Goal: Entertainment & Leisure: Browse casually

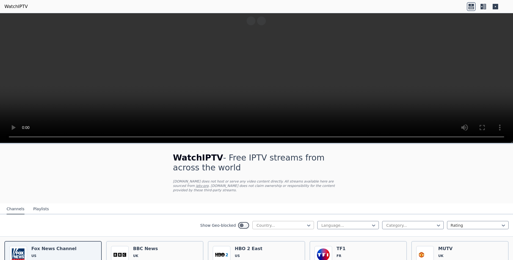
click at [300, 223] on div at bounding box center [281, 225] width 50 height 5
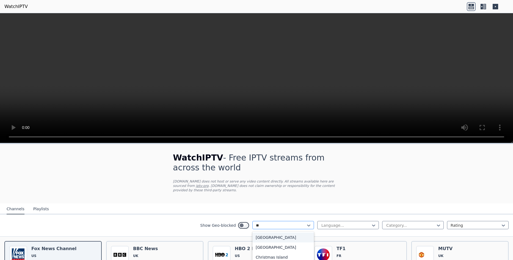
type input "***"
click at [288, 232] on div "[GEOGRAPHIC_DATA]" at bounding box center [283, 237] width 62 height 10
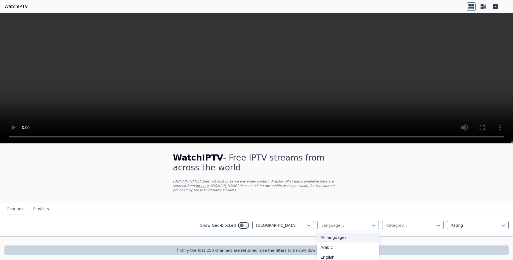
click at [353, 223] on div at bounding box center [346, 225] width 50 height 5
click at [405, 223] on div at bounding box center [410, 225] width 50 height 5
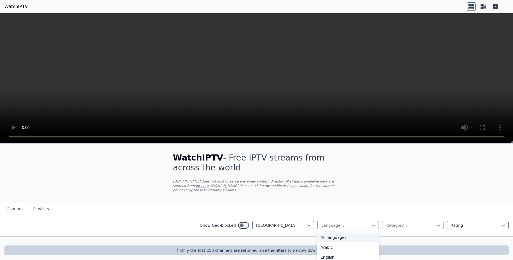
click at [405, 223] on div at bounding box center [410, 225] width 50 height 5
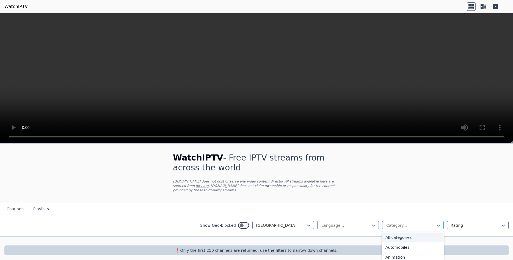
click at [406, 223] on div at bounding box center [410, 225] width 50 height 5
click at [458, 223] on div at bounding box center [475, 225] width 50 height 5
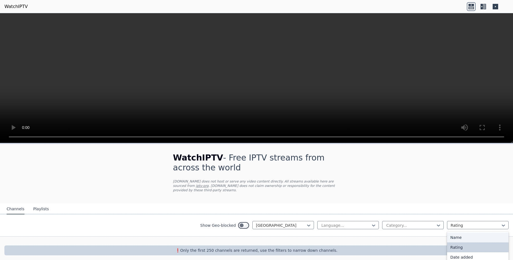
click at [457, 234] on div "Name" at bounding box center [478, 237] width 62 height 10
click at [457, 237] on div at bounding box center [256, 241] width 513 height 9
click at [403, 175] on div "WatchIPTV - Free IPTV streams from across the world [DOMAIN_NAME] does not host…" at bounding box center [256, 204] width 513 height 120
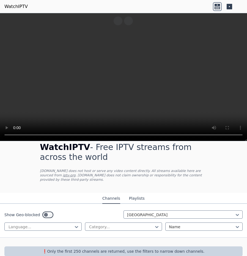
scroll to position [13, 0]
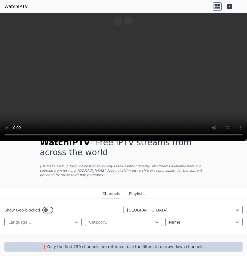
click at [136, 189] on button "Playlists" at bounding box center [137, 194] width 16 height 10
click at [136, 188] on div "WatchIPTV - Free IPTV streams from across the world [DOMAIN_NAME] does not host…" at bounding box center [123, 158] width 185 height 59
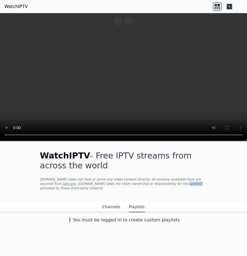
scroll to position [0, 0]
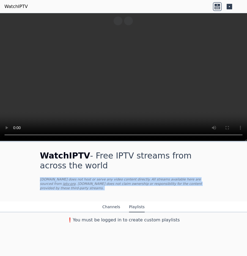
click at [136, 188] on div "WatchIPTV - Free IPTV streams from across the world [DOMAIN_NAME] does not host…" at bounding box center [123, 171] width 185 height 59
click at [109, 202] on button "Channels" at bounding box center [111, 207] width 18 height 10
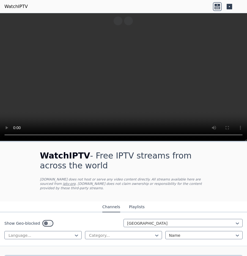
click at [232, 7] on icon at bounding box center [228, 6] width 5 height 5
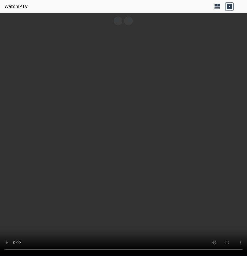
click at [216, 3] on icon at bounding box center [217, 6] width 9 height 9
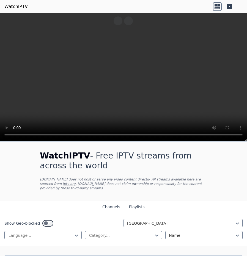
click at [216, 3] on icon at bounding box center [217, 6] width 9 height 9
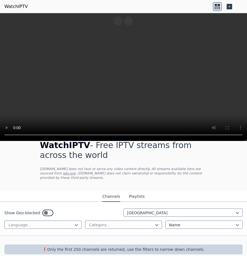
scroll to position [13, 0]
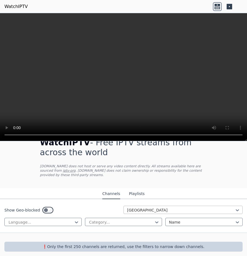
click at [179, 207] on div at bounding box center [180, 209] width 107 height 5
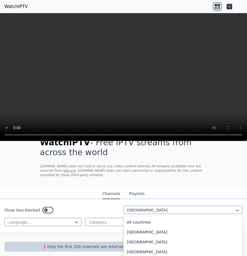
click at [179, 207] on div at bounding box center [180, 209] width 107 height 5
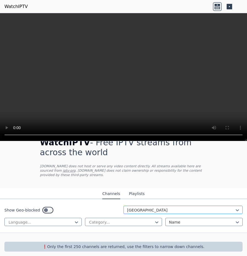
click at [171, 207] on div at bounding box center [180, 209] width 107 height 5
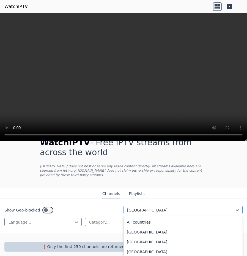
scroll to position [1039, 0]
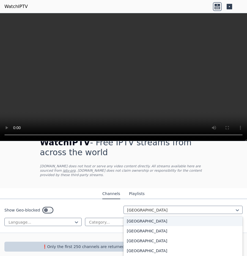
click at [135, 217] on div "[GEOGRAPHIC_DATA]" at bounding box center [182, 221] width 119 height 10
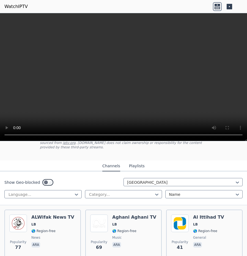
scroll to position [41, 0]
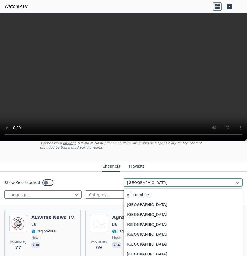
click at [159, 180] on div at bounding box center [180, 182] width 107 height 5
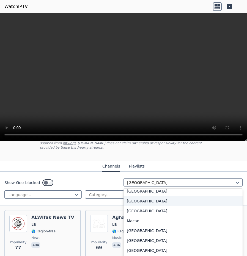
scroll to position [1080, 0]
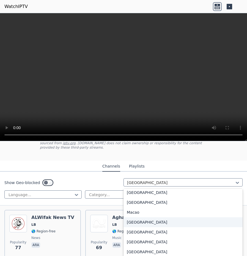
click at [140, 217] on div "[GEOGRAPHIC_DATA]" at bounding box center [182, 222] width 119 height 10
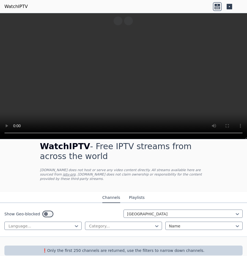
scroll to position [11, 0]
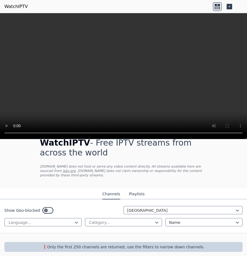
click at [70, 244] on p "❗️Only the first 250 channels are returned, use the filters to narrow down chan…" at bounding box center [124, 246] width 234 height 5
click at [22, 223] on div "Show Geo-blocked Madagascar Language... Category... Name" at bounding box center [123, 216] width 247 height 34
click at [174, 220] on div at bounding box center [202, 222] width 66 height 5
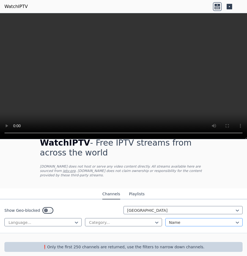
click at [175, 220] on div at bounding box center [202, 222] width 66 height 5
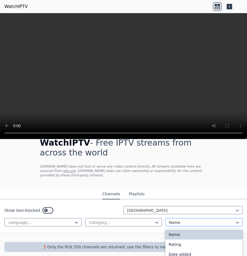
click at [175, 220] on div at bounding box center [202, 222] width 66 height 5
click at [185, 249] on div "Date added" at bounding box center [203, 254] width 77 height 10
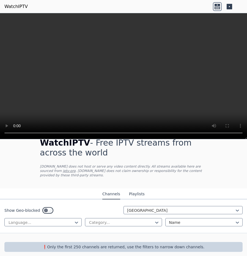
click at [185, 249] on div "WatchIPTV - Free IPTV streams from across the world [DOMAIN_NAME] does not host…" at bounding box center [123, 195] width 247 height 132
click at [220, 220] on div at bounding box center [202, 222] width 66 height 5
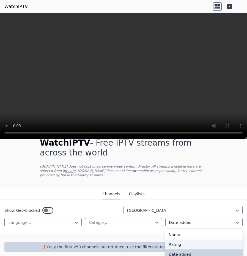
drag, startPoint x: 219, startPoint y: 216, endPoint x: 198, endPoint y: 241, distance: 31.9
click at [198, 226] on div "4 results available. Use Up and Down to choose options, press Enter to select t…" at bounding box center [203, 222] width 77 height 8
click at [198, 241] on div "Rating" at bounding box center [203, 245] width 77 height 10
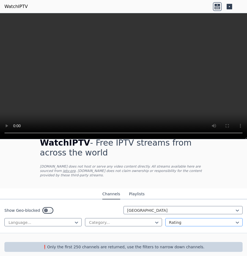
click at [183, 220] on div at bounding box center [202, 222] width 66 height 5
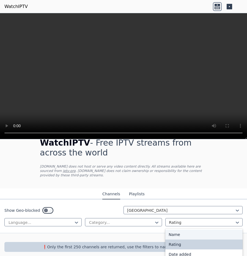
drag, startPoint x: 183, startPoint y: 218, endPoint x: 180, endPoint y: 227, distance: 10.0
click at [180, 226] on div "option Rating, selected. 4 results available. Use Up and Down to choose options…" at bounding box center [203, 222] width 77 height 8
click at [180, 230] on div "Name" at bounding box center [203, 235] width 77 height 10
click at [180, 227] on div "Show Geo-blocked Madagascar Language... Category... option Rating, selected. 4 …" at bounding box center [123, 216] width 247 height 34
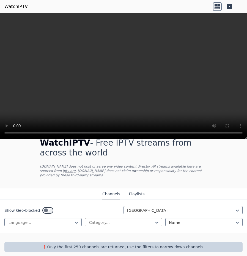
click at [107, 220] on div at bounding box center [121, 222] width 66 height 5
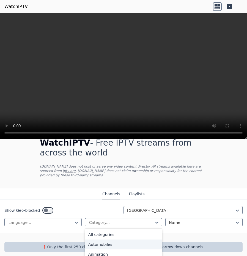
drag, startPoint x: 107, startPoint y: 220, endPoint x: 107, endPoint y: 243, distance: 22.3
click at [107, 226] on div "27 results available. Use Up and Down to choose options, press Enter to select …" at bounding box center [123, 222] width 77 height 8
click at [107, 243] on div "Automobiles" at bounding box center [123, 245] width 77 height 10
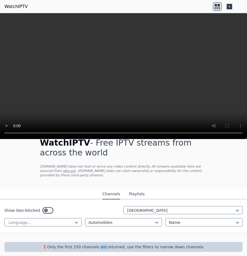
click at [107, 244] on p "❗️Only the first 250 channels are returned, use the filters to narrow down chan…" at bounding box center [124, 246] width 234 height 5
click at [16, 218] on div "Language..." at bounding box center [42, 222] width 77 height 8
drag, startPoint x: 16, startPoint y: 215, endPoint x: 20, endPoint y: 228, distance: 13.9
click at [20, 228] on div "Show Geo-blocked Madagascar Language... Automobiles Name" at bounding box center [123, 216] width 247 height 34
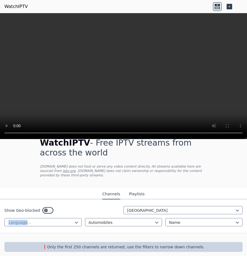
click at [20, 228] on div "Show Geo-blocked Madagascar Language... Automobiles Name" at bounding box center [123, 216] width 247 height 34
click at [31, 220] on div at bounding box center [41, 222] width 66 height 5
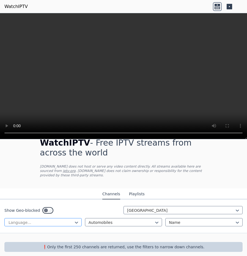
click at [31, 220] on div at bounding box center [41, 222] width 66 height 5
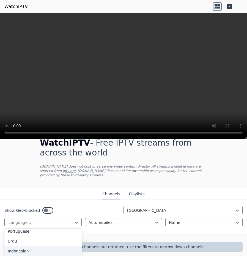
scroll to position [137, 0]
click at [24, 251] on div "Mandarin" at bounding box center [42, 256] width 77 height 10
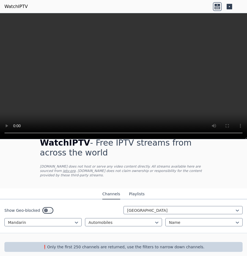
click at [136, 191] on button "Playlists" at bounding box center [137, 194] width 16 height 10
click at [136, 188] on div "WatchIPTV - Free IPTV streams from across the world [DOMAIN_NAME] does not host…" at bounding box center [123, 158] width 185 height 59
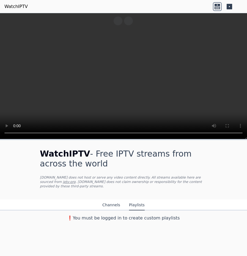
click at [226, 154] on div "WatchIPTV - Free IPTV streams from across the world [DOMAIN_NAME] does not host…" at bounding box center [123, 182] width 247 height 84
click at [14, 6] on link "WatchIPTV" at bounding box center [15, 6] width 23 height 7
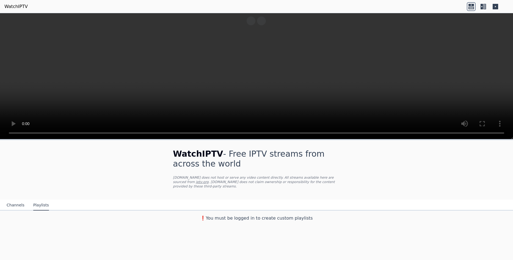
click at [496, 7] on icon at bounding box center [494, 6] width 5 height 5
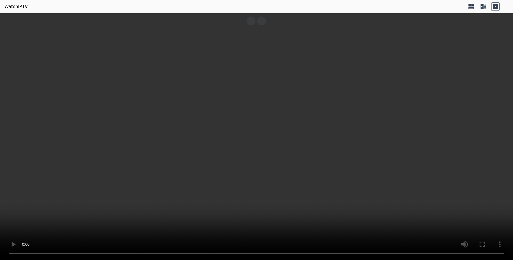
click at [496, 7] on icon at bounding box center [494, 6] width 5 height 5
click at [494, 9] on icon at bounding box center [494, 6] width 5 height 5
click at [483, 7] on icon at bounding box center [483, 6] width 9 height 9
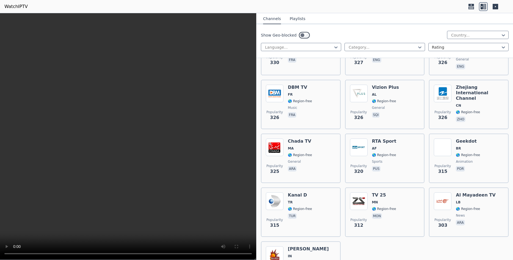
scroll to position [4467, 0]
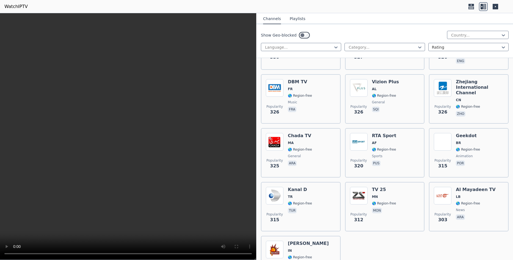
click at [295, 19] on button "Playlists" at bounding box center [298, 19] width 16 height 10
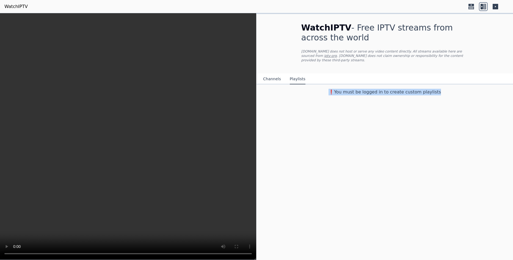
scroll to position [0, 0]
click at [274, 74] on button "Channels" at bounding box center [272, 79] width 18 height 10
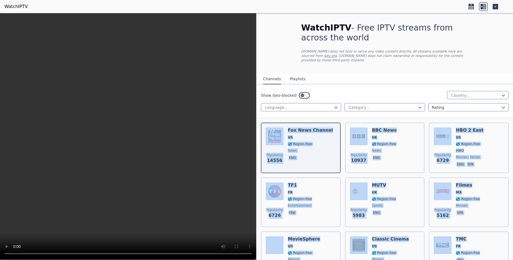
click at [273, 74] on button "Channels" at bounding box center [272, 79] width 18 height 10
click at [351, 84] on div "Show Geo-blocked Country... Language... Category... Rating" at bounding box center [384, 101] width 256 height 34
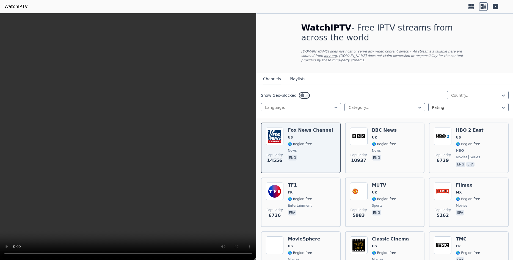
click at [351, 84] on div "Show Geo-blocked Country... Language... Category... Rating" at bounding box center [384, 101] width 256 height 34
click at [447, 105] on div at bounding box center [466, 107] width 69 height 5
drag, startPoint x: 447, startPoint y: 103, endPoint x: 446, endPoint y: 107, distance: 4.3
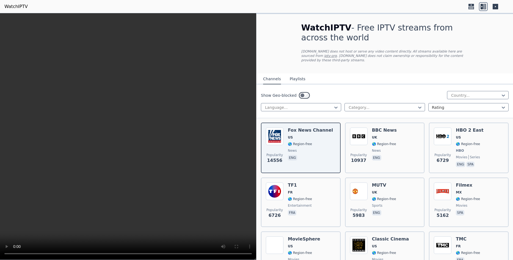
click at [446, 107] on div "Show Geo-blocked Country... Language... Category... Rating" at bounding box center [384, 101] width 256 height 34
click at [447, 105] on div at bounding box center [466, 107] width 69 height 5
drag, startPoint x: 447, startPoint y: 102, endPoint x: 440, endPoint y: 112, distance: 12.6
click at [440, 112] on div "Show Geo-blocked Country... Language... Category... Rating" at bounding box center [384, 101] width 256 height 34
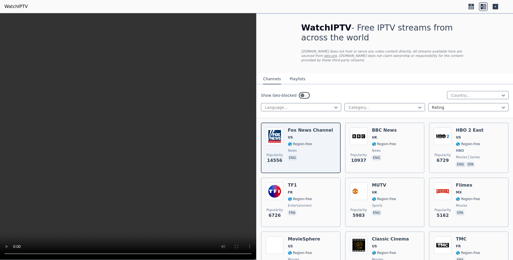
click at [440, 112] on div "Show Geo-blocked Country... Language... Category... Rating" at bounding box center [384, 101] width 256 height 34
click at [463, 105] on div at bounding box center [466, 107] width 69 height 5
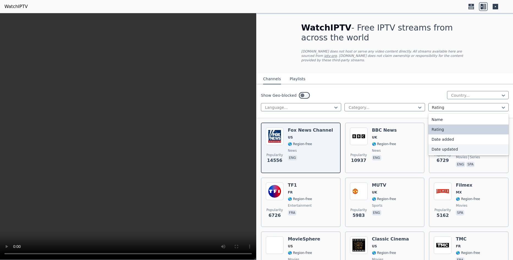
click at [450, 144] on div "Date updated" at bounding box center [468, 149] width 80 height 10
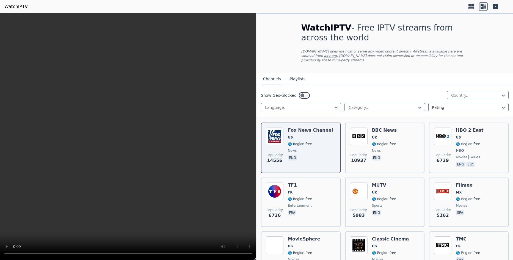
click at [450, 143] on div "Popularity 6729 HBO 2 East US 🌎 Region-free HBO movies series eng spa" at bounding box center [468, 147] width 70 height 41
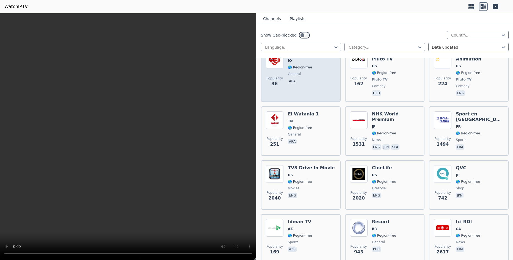
scroll to position [4324, 0]
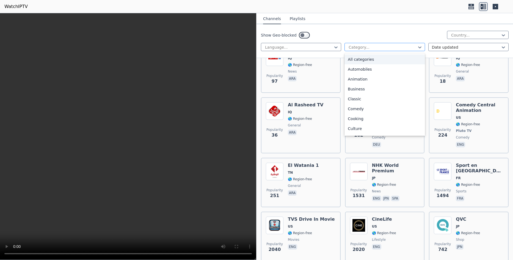
click at [409, 46] on div at bounding box center [382, 47] width 69 height 5
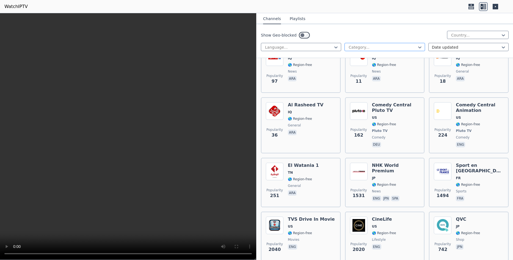
click at [409, 46] on div at bounding box center [382, 47] width 69 height 5
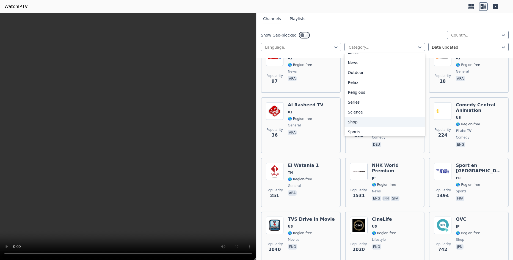
scroll to position [187, 0]
click at [366, 111] on div "Sports" at bounding box center [384, 110] width 80 height 10
click at [366, 124] on span "Popularity 162" at bounding box center [359, 133] width 18 height 18
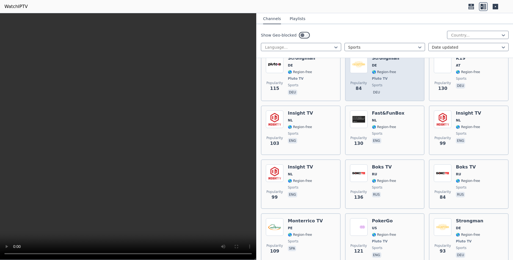
scroll to position [1826, 0]
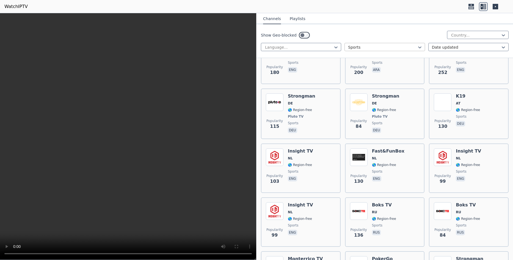
click at [369, 46] on div at bounding box center [382, 47] width 69 height 5
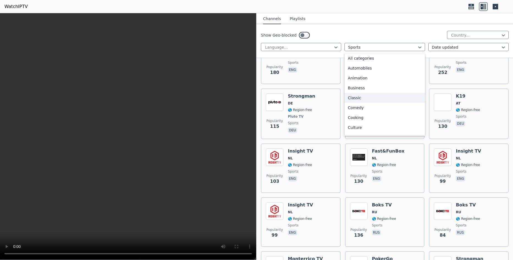
scroll to position [0, 0]
click at [360, 99] on div "Classic" at bounding box center [384, 99] width 80 height 10
click at [360, 99] on img at bounding box center [359, 102] width 18 height 18
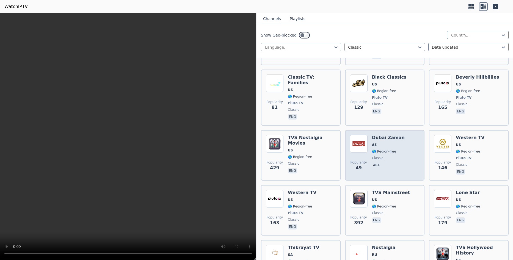
scroll to position [357, 0]
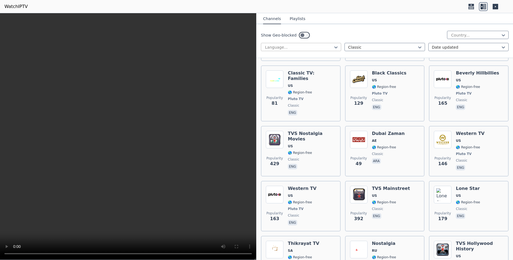
click at [327, 48] on div at bounding box center [298, 47] width 69 height 5
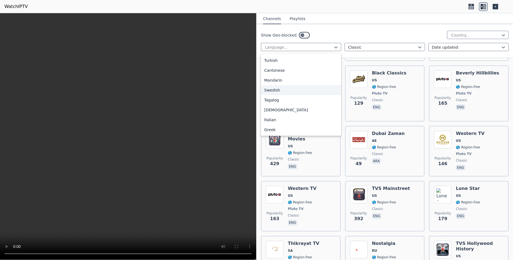
scroll to position [0, 0]
click at [278, 88] on div "French" at bounding box center [301, 89] width 80 height 10
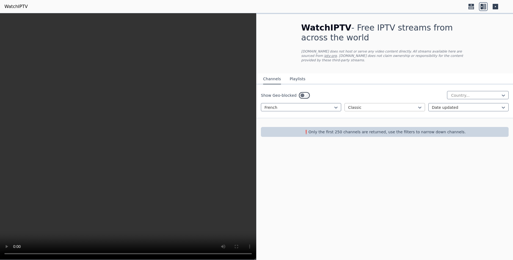
click at [422, 103] on div "Classic" at bounding box center [384, 107] width 80 height 8
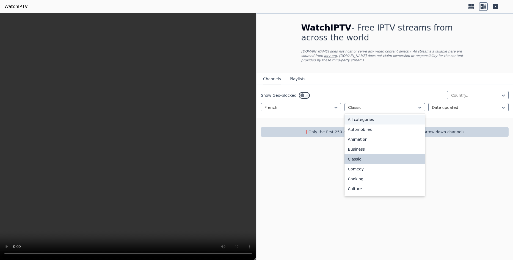
click at [393, 117] on div "All categories" at bounding box center [384, 120] width 80 height 10
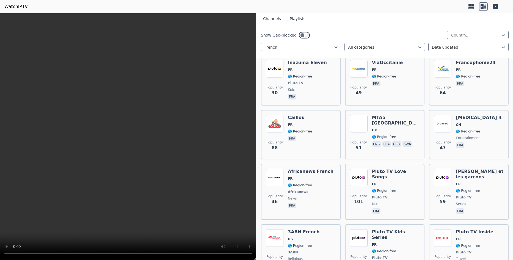
scroll to position [4478, 0]
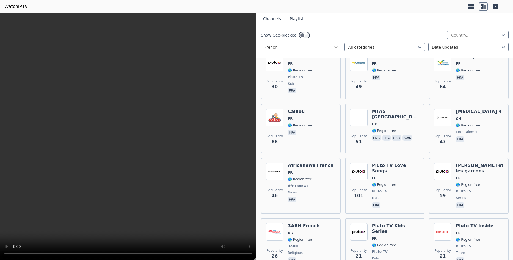
click at [334, 47] on icon at bounding box center [335, 47] width 3 height 2
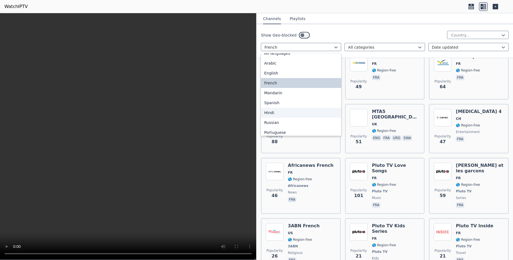
scroll to position [0, 0]
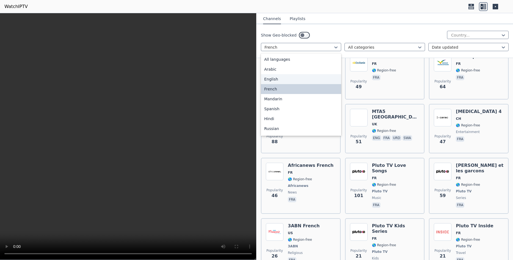
click at [292, 82] on div "English" at bounding box center [301, 79] width 80 height 10
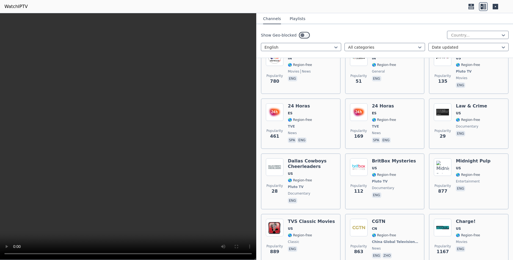
scroll to position [4505, 0]
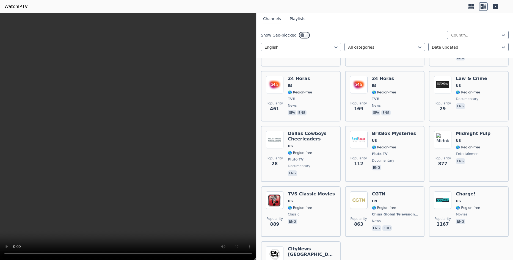
click at [298, 20] on button "Playlists" at bounding box center [298, 19] width 16 height 10
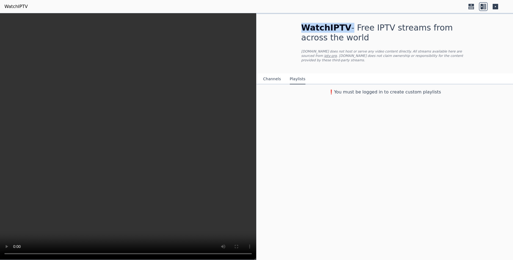
click at [276, 76] on button "Channels" at bounding box center [272, 79] width 18 height 10
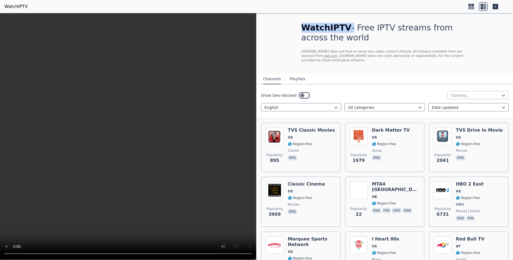
click at [457, 91] on div "Country..." at bounding box center [478, 95] width 62 height 8
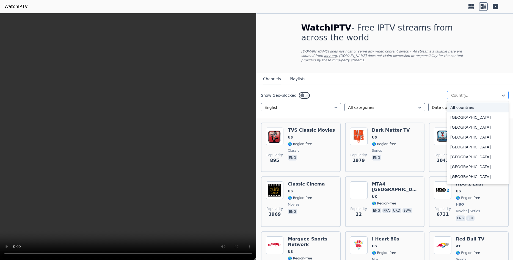
click at [457, 91] on div "Country..." at bounding box center [478, 95] width 62 height 8
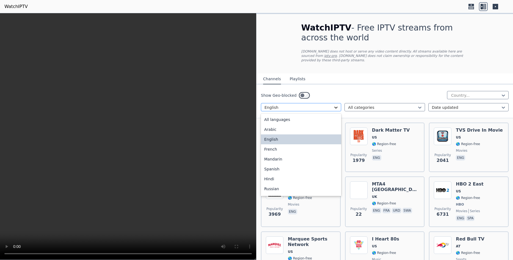
click at [337, 105] on icon at bounding box center [335, 107] width 5 height 5
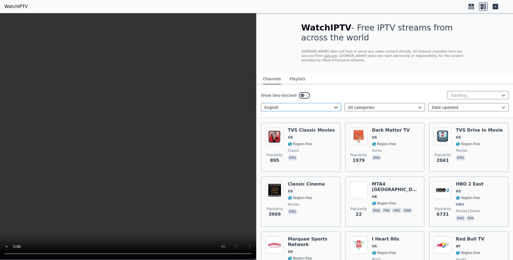
click at [335, 105] on icon at bounding box center [335, 107] width 5 height 5
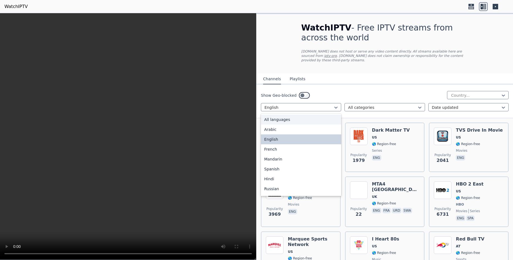
click at [321, 115] on div "All languages" at bounding box center [301, 120] width 80 height 10
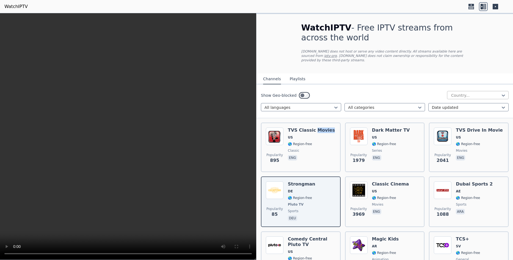
click at [470, 93] on div at bounding box center [475, 95] width 50 height 5
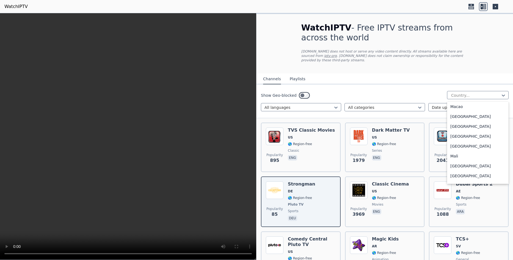
scroll to position [1099, 0]
click at [465, 117] on div "[GEOGRAPHIC_DATA]" at bounding box center [478, 116] width 62 height 10
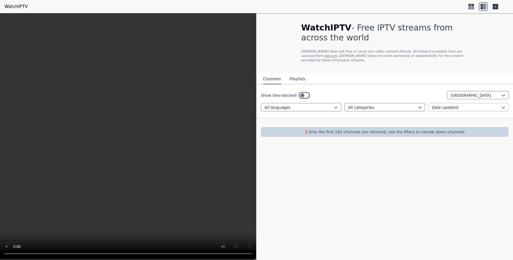
click at [461, 105] on div at bounding box center [466, 107] width 69 height 5
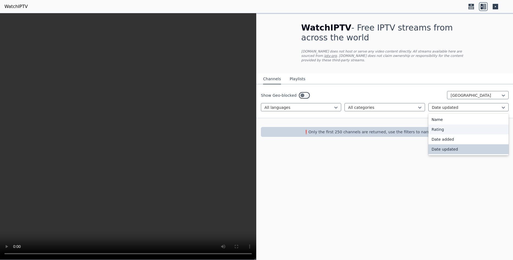
click at [440, 126] on div "Rating" at bounding box center [468, 129] width 80 height 10
click at [440, 129] on p "❗️Only the first 250 channels are returned, use the filters to narrow down chan…" at bounding box center [384, 131] width 243 height 5
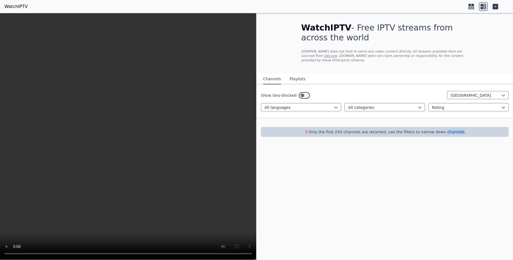
click at [487, 108] on div "Show Geo-blocked Madagascar All languages All categories Rating" at bounding box center [384, 101] width 256 height 34
click at [486, 105] on div at bounding box center [466, 107] width 69 height 5
click at [458, 117] on div "Name" at bounding box center [468, 120] width 80 height 10
click at [309, 105] on div at bounding box center [298, 107] width 69 height 5
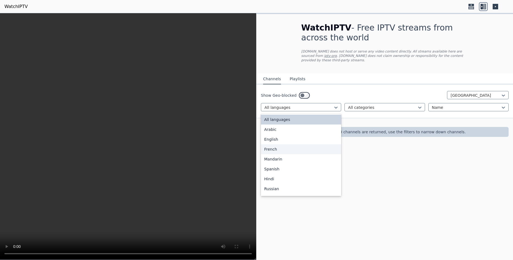
click at [294, 146] on div "French" at bounding box center [301, 149] width 80 height 10
click at [294, 146] on div "WatchIPTV - Free IPTV streams from across the world [DOMAIN_NAME] does not host…" at bounding box center [384, 136] width 256 height 247
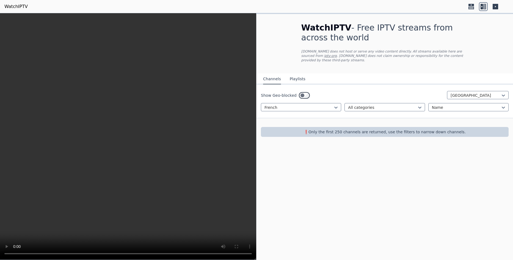
click at [343, 155] on div "WatchIPTV - Free IPTV streams from across the world [DOMAIN_NAME] does not host…" at bounding box center [384, 136] width 256 height 247
click at [311, 213] on div "WatchIPTV - Free IPTV streams from across the world [DOMAIN_NAME] does not host…" at bounding box center [384, 136] width 256 height 247
click at [16, 5] on link "WatchIPTV" at bounding box center [15, 6] width 23 height 7
